Goal: Information Seeking & Learning: Learn about a topic

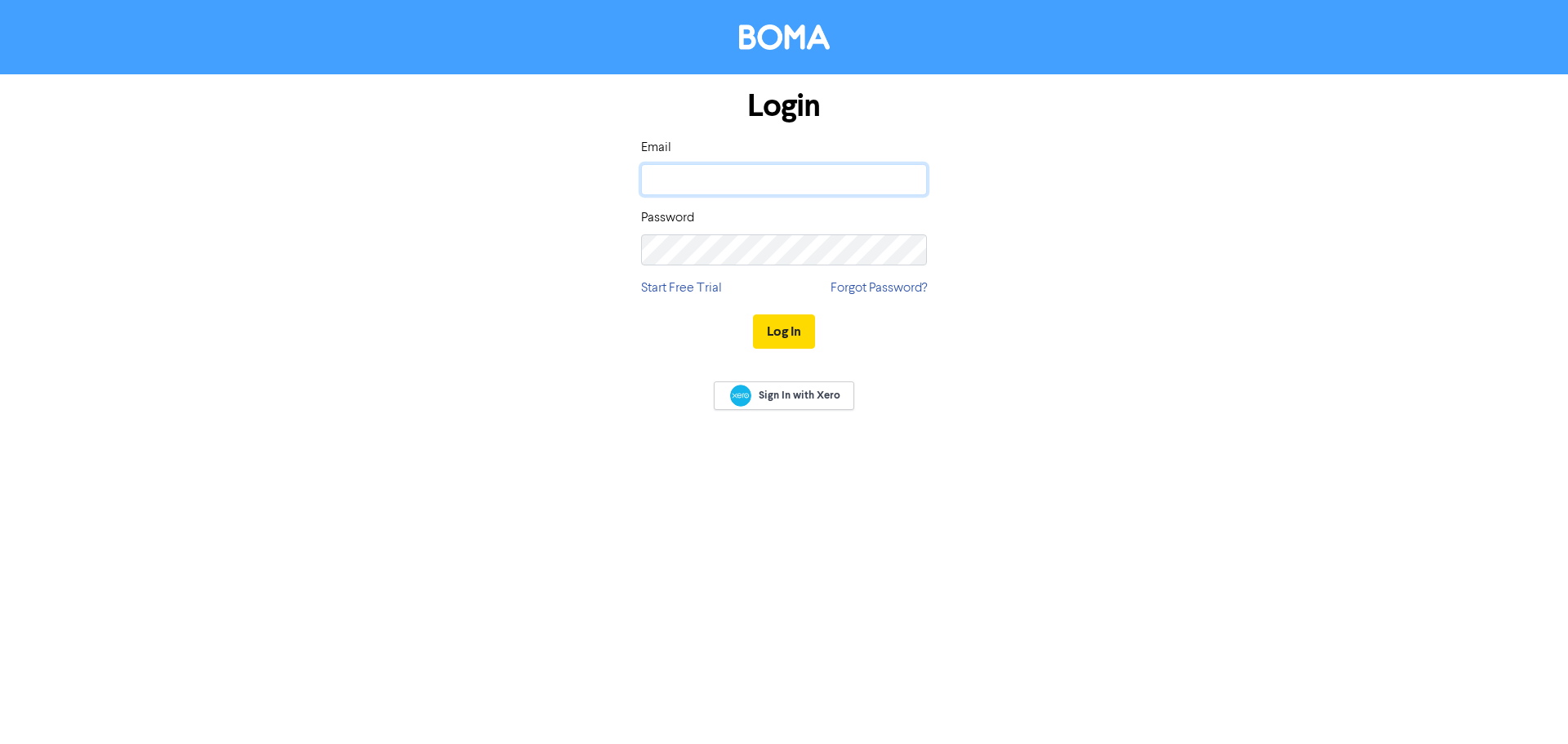
click at [831, 181] on input "email" at bounding box center [783, 179] width 286 height 31
type input "[EMAIL_ADDRESS][DOMAIN_NAME]"
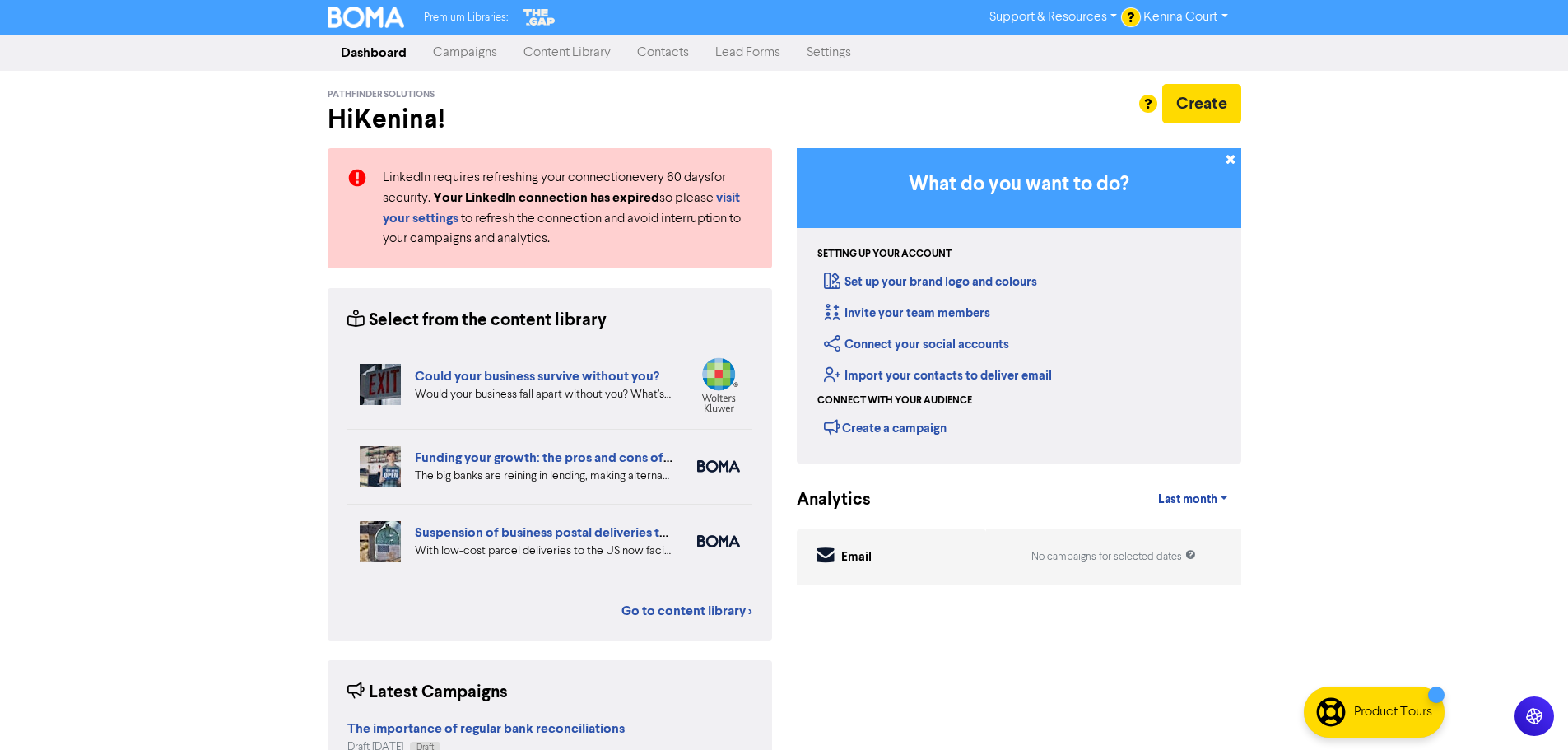
click at [555, 51] on link "Content Library" at bounding box center [567, 52] width 113 height 33
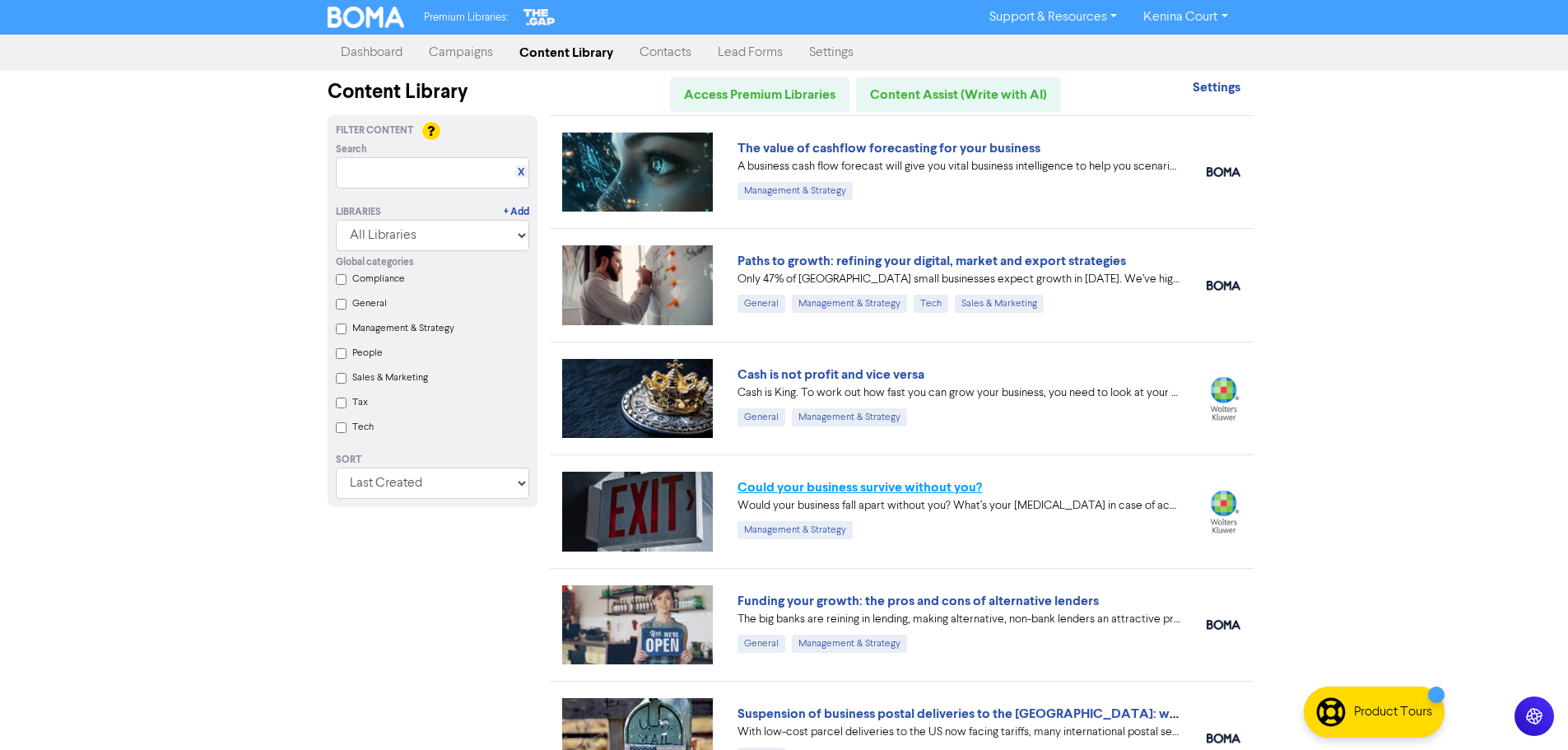
click at [824, 488] on link "Could your business survive without you?" at bounding box center [859, 487] width 244 height 17
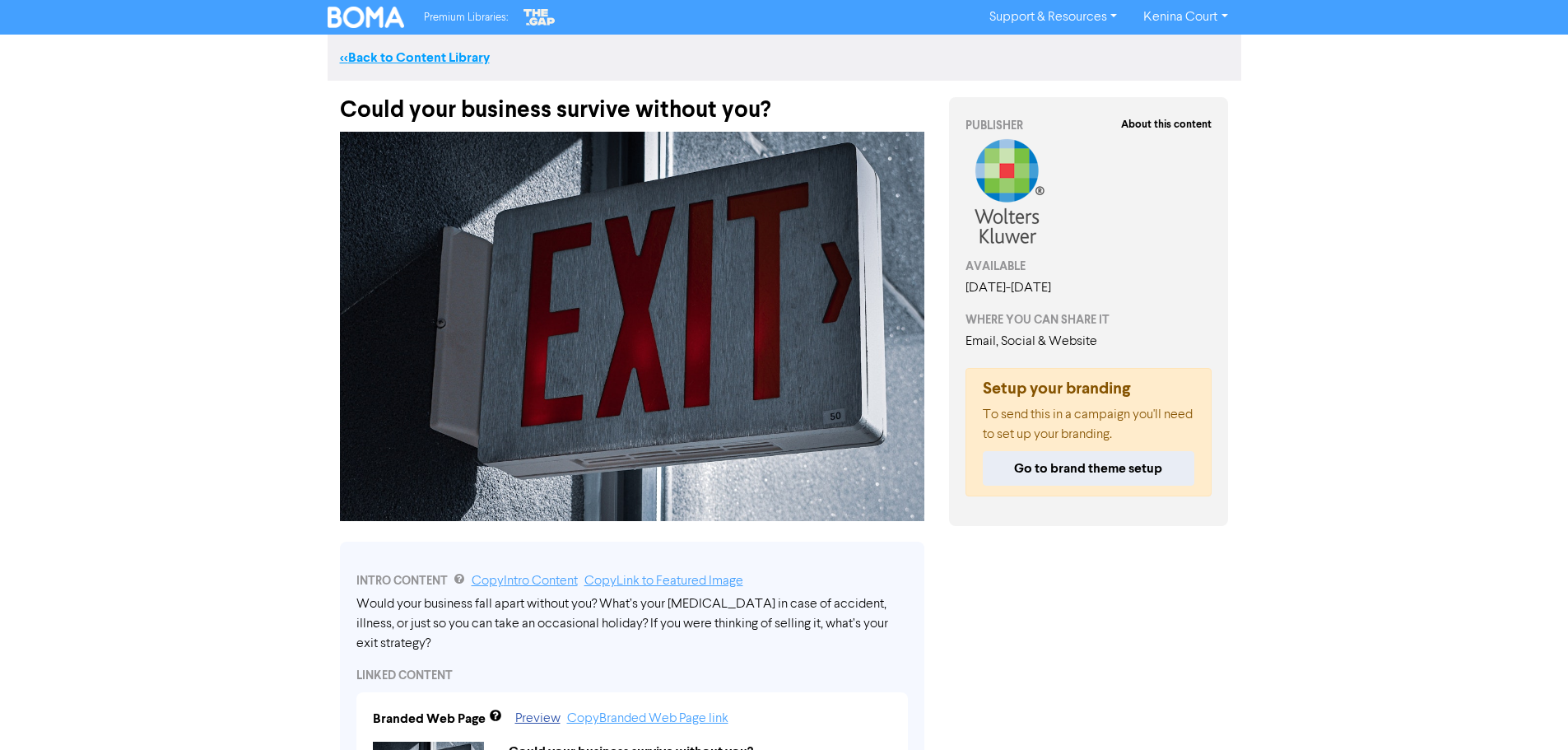
click at [463, 53] on link "<< Back to Content Library" at bounding box center [415, 58] width 149 height 17
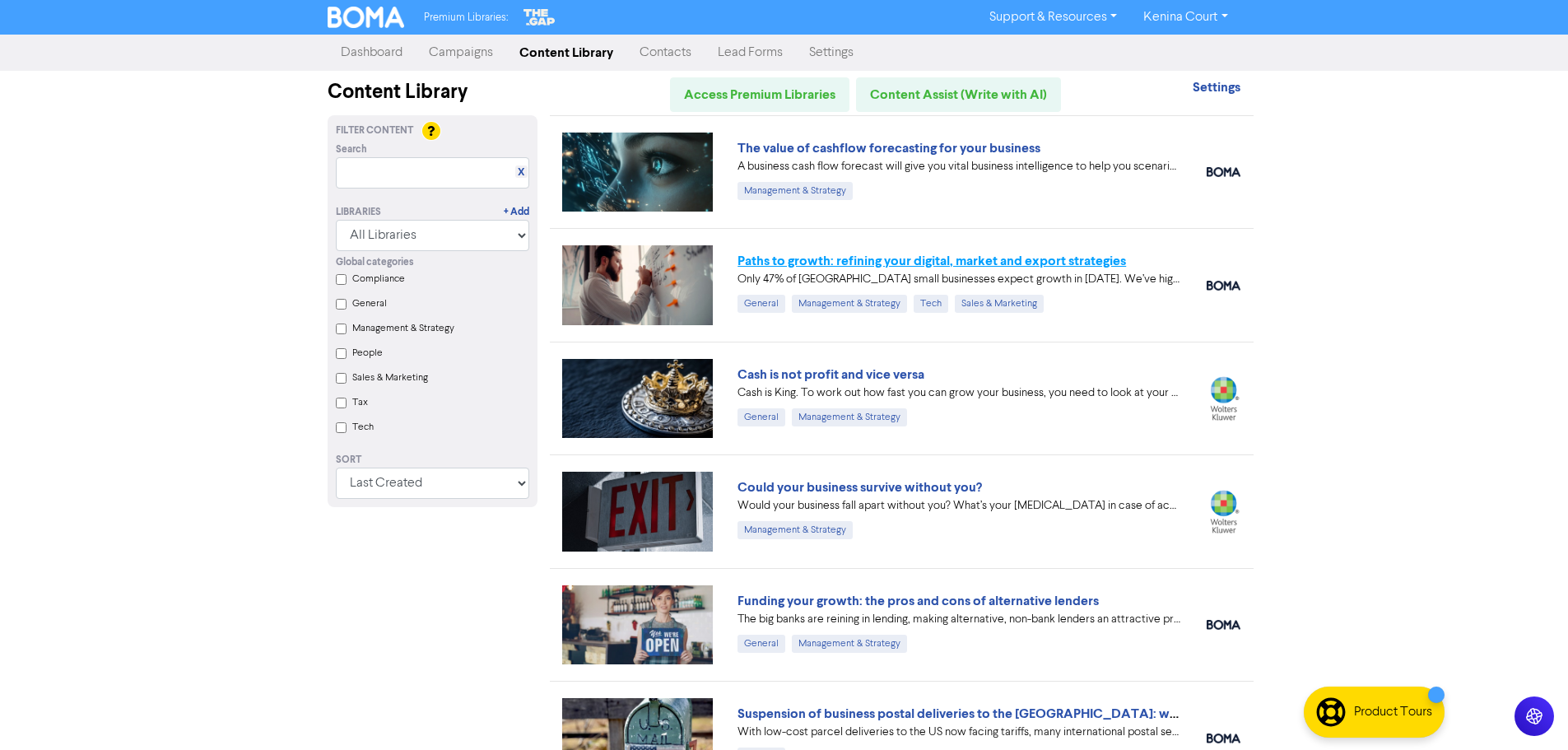
click at [831, 263] on link "Paths to growth: refining your digital, market and export strategies" at bounding box center [931, 261] width 389 height 17
